Goal: Check status: Check status

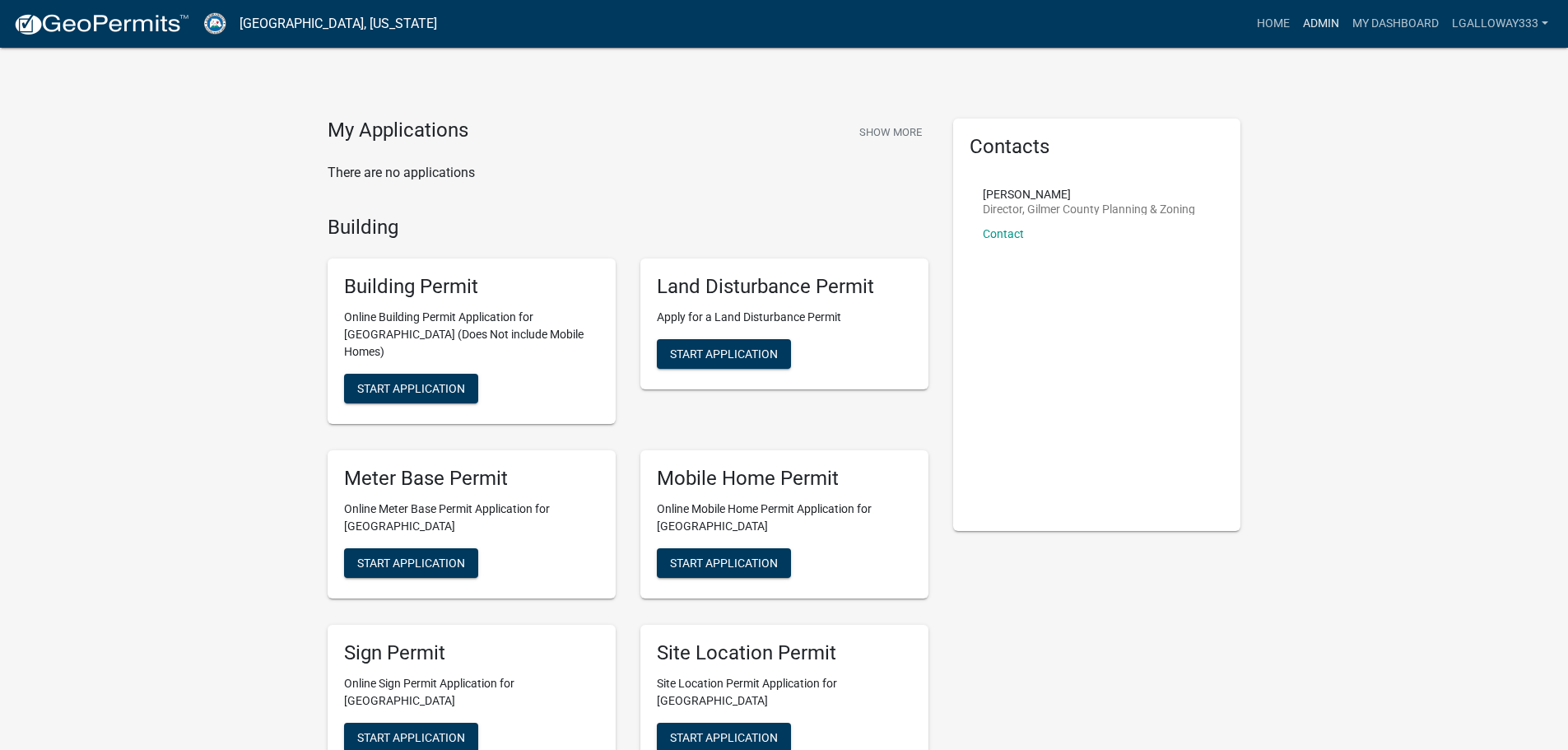
click at [1323, 19] on link "Admin" at bounding box center [1322, 24] width 49 height 32
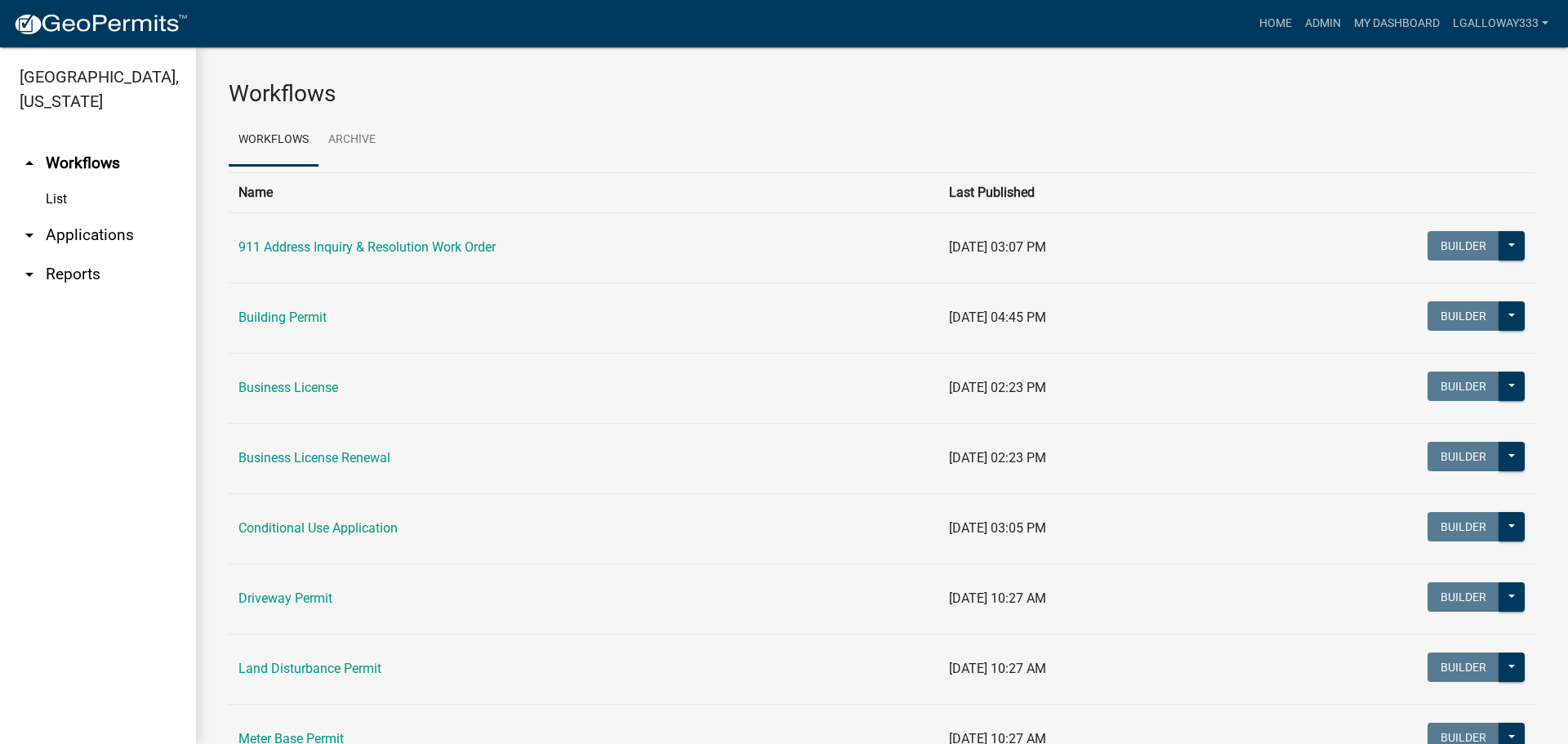
click at [83, 233] on link "arrow_drop_down Applications" at bounding box center [98, 236] width 196 height 39
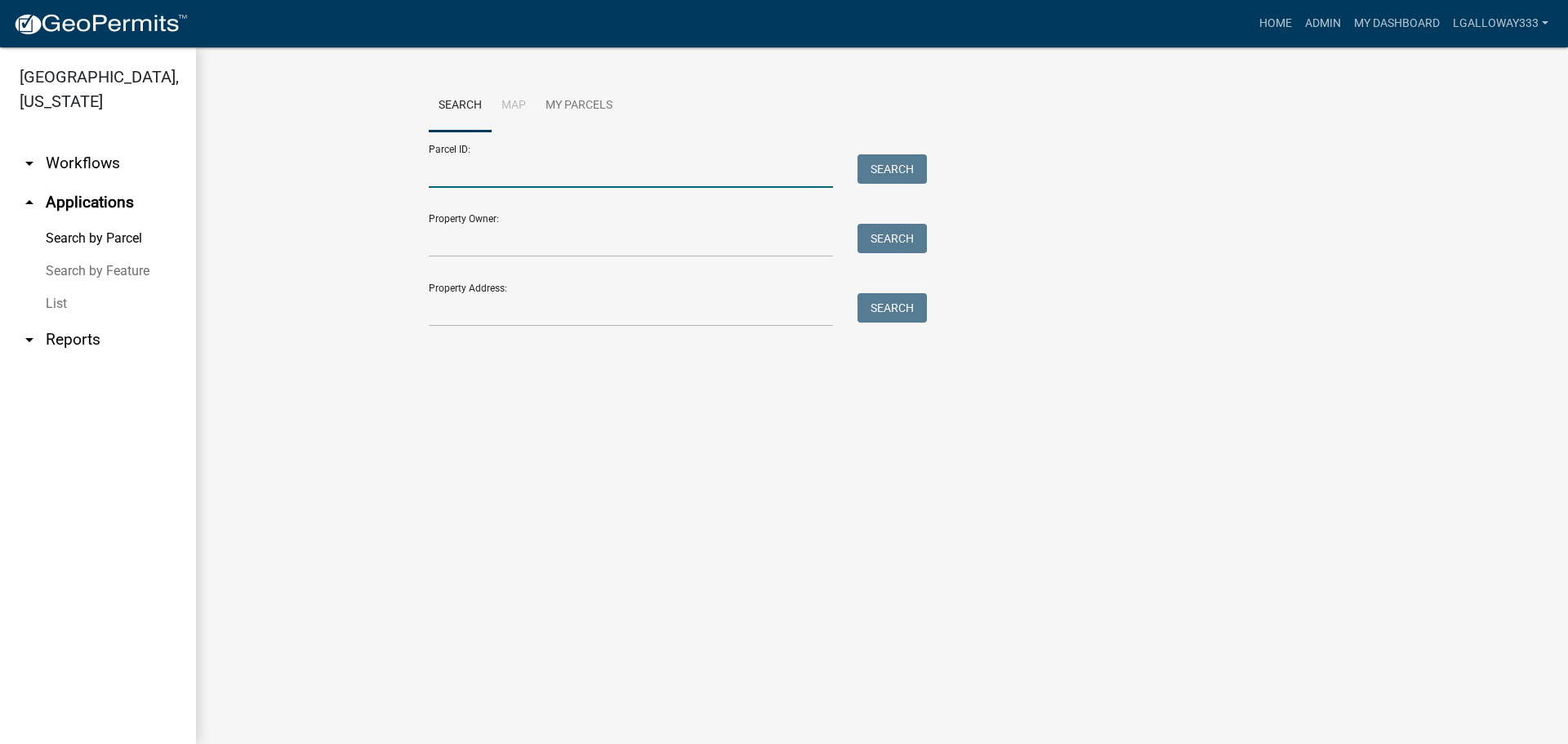
click at [454, 171] on input "Parcel ID:" at bounding box center [631, 171] width 405 height 33
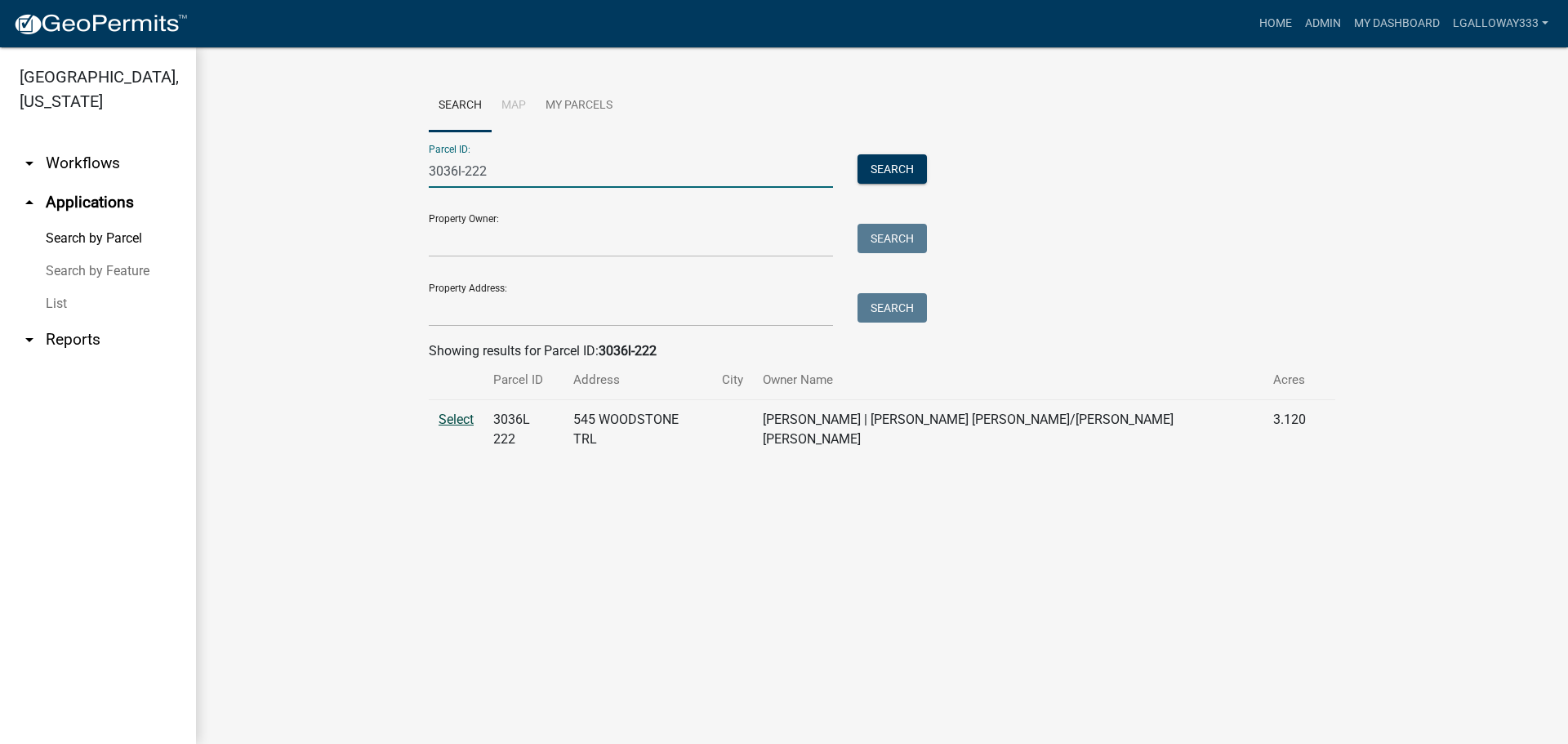
type input "3036l-222"
click at [454, 417] on span "Select" at bounding box center [457, 419] width 35 height 16
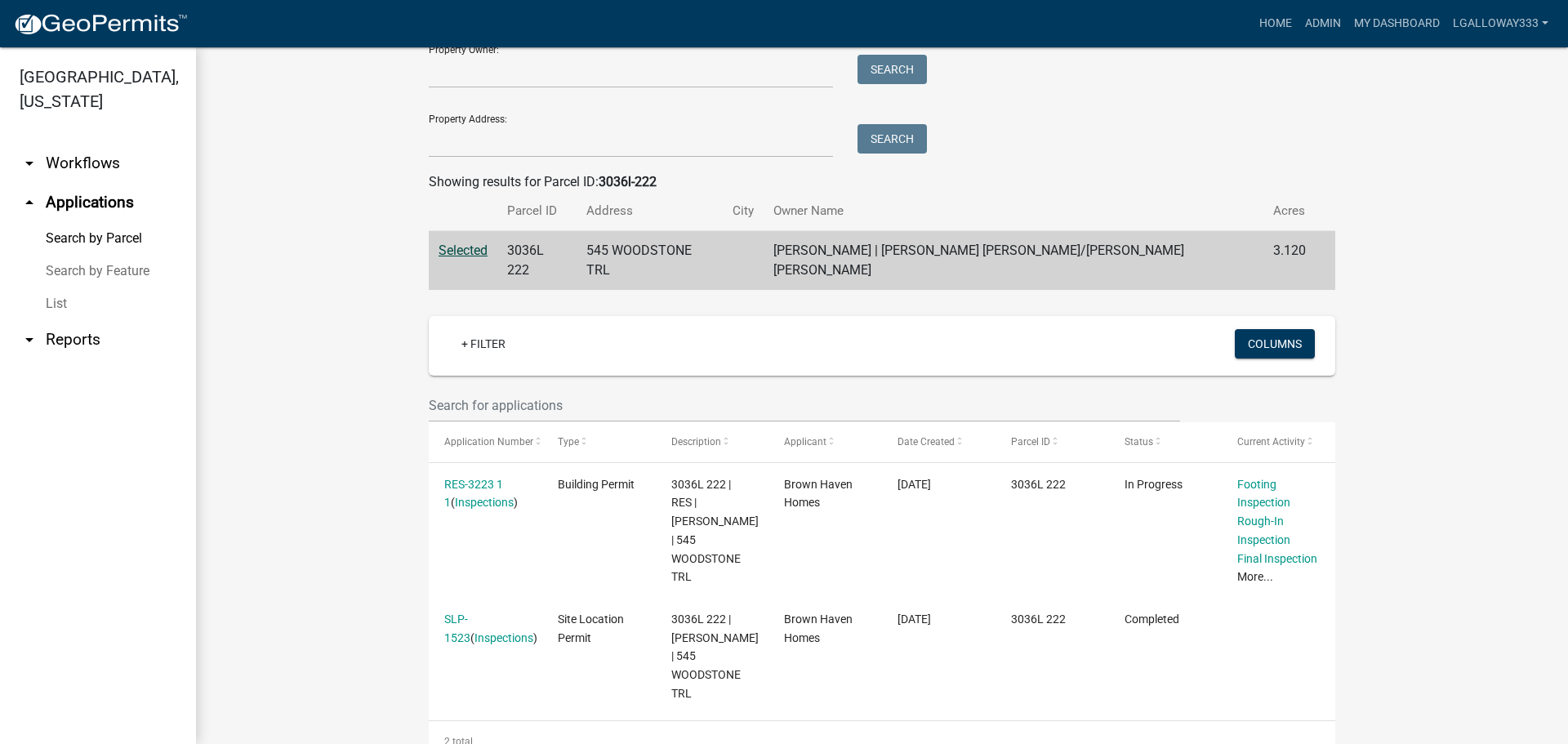
scroll to position [200, 0]
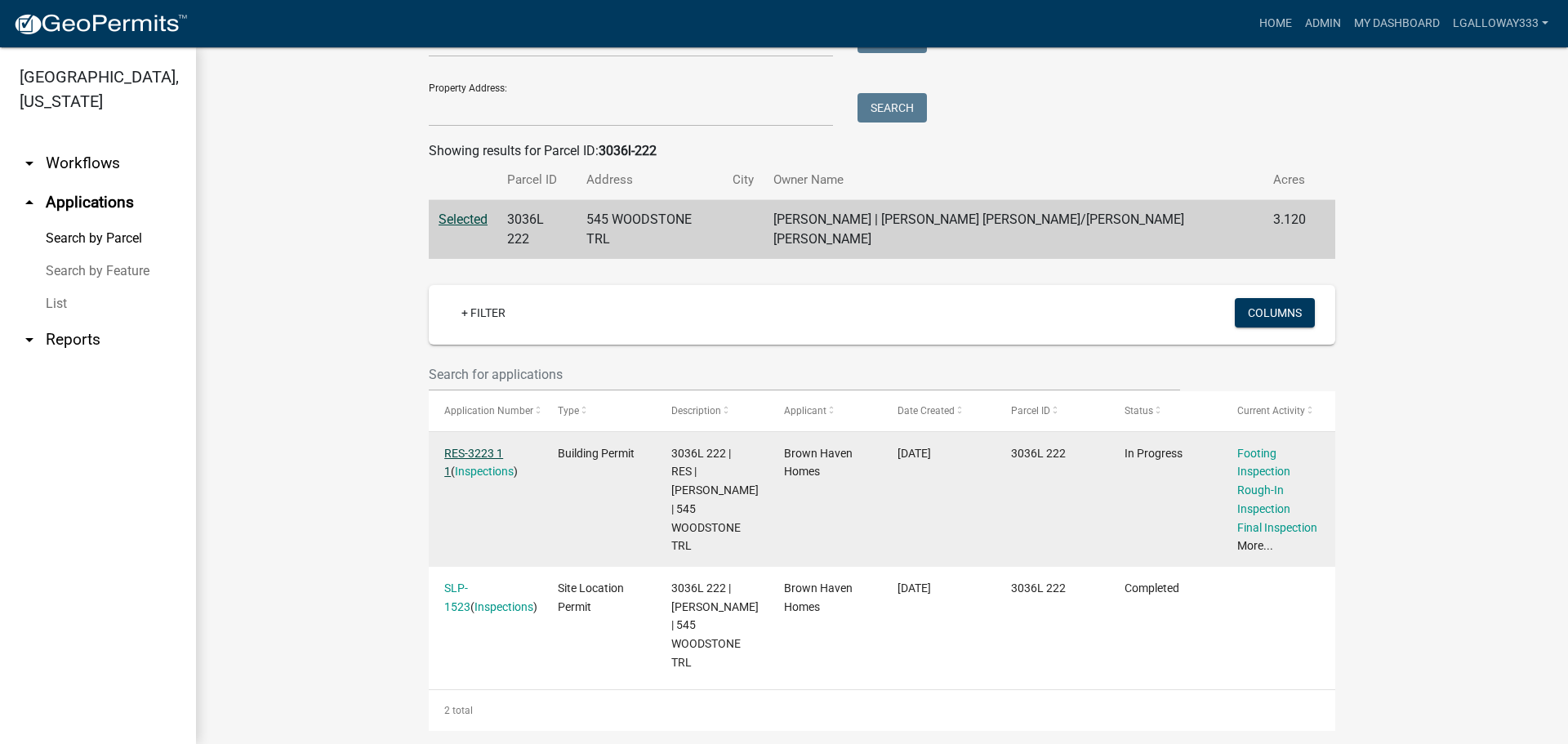
click at [488, 447] on link "RES-3223 1 1" at bounding box center [473, 462] width 59 height 31
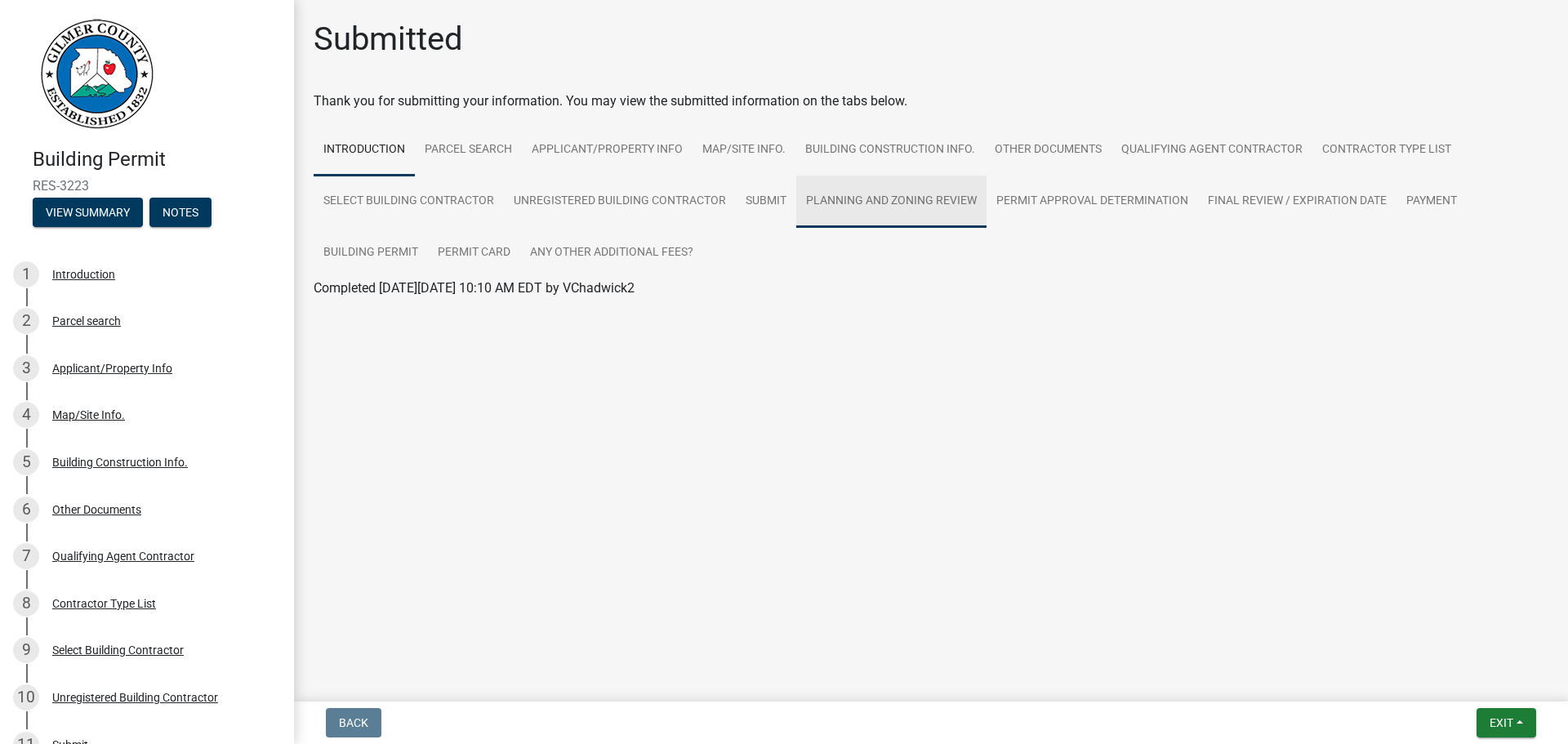
click at [889, 210] on link "Planning and Zoning Review" at bounding box center [892, 201] width 190 height 52
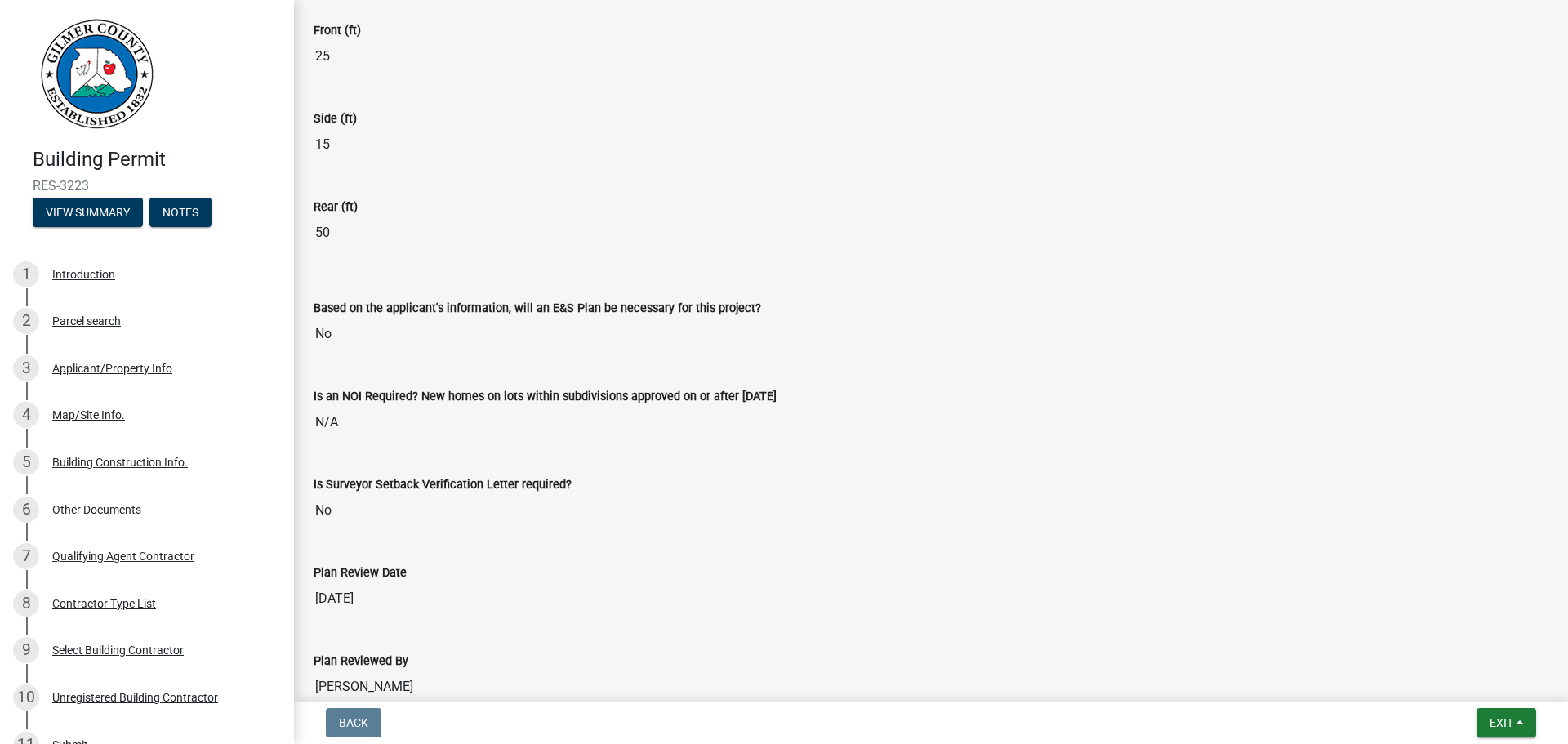
scroll to position [3461, 0]
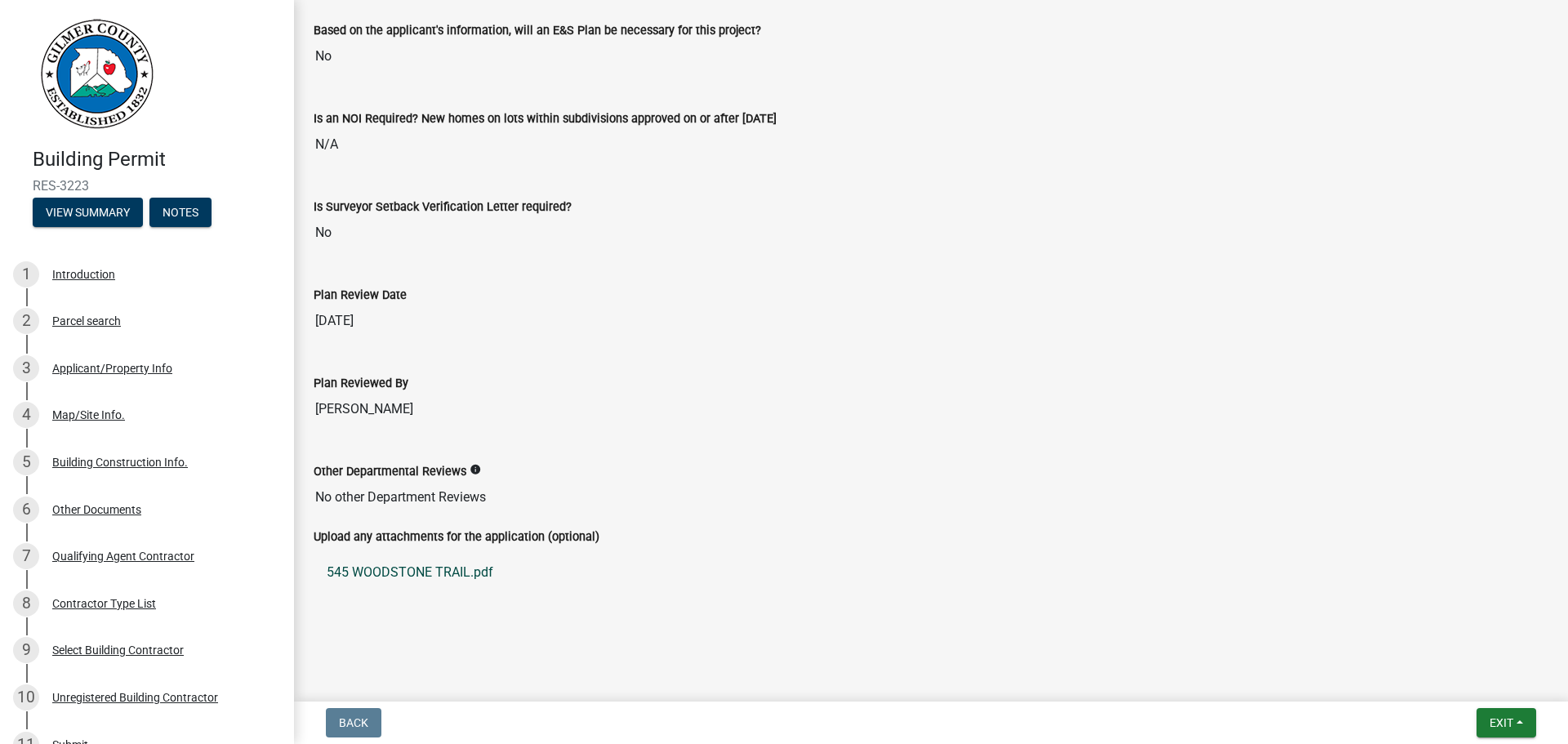
click at [438, 579] on link "545 WOODSTONE TRAIL.pdf" at bounding box center [930, 572] width 1234 height 39
